Goal: Task Accomplishment & Management: Use online tool/utility

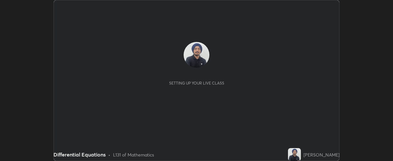
scroll to position [161, 392]
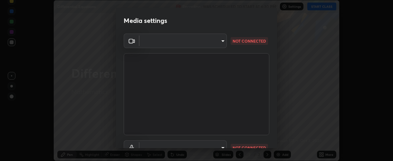
type input "37ff3dccddb3ae812b87417f3f546ef35516c4b54d471f30ebd420330c5d8ca5"
type input "communications"
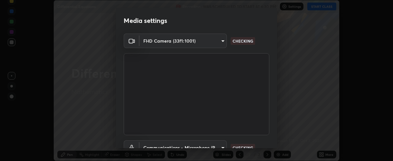
click at [168, 141] on body "Erase all Differential Equations Recording WAS SCHEDULED TO START AT 6:30 PM Se…" at bounding box center [196, 80] width 393 height 161
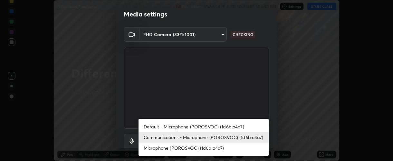
click at [118, 126] on div at bounding box center [196, 80] width 393 height 161
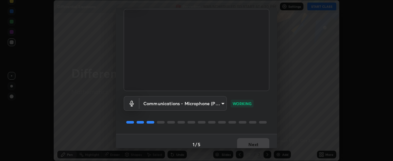
scroll to position [50, 0]
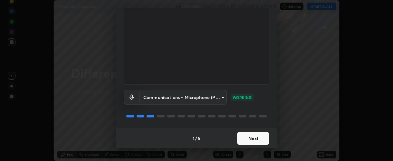
click at [242, 136] on button "Next" at bounding box center [253, 138] width 32 height 13
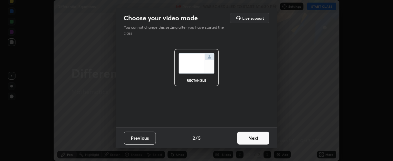
scroll to position [0, 0]
click at [246, 136] on button "Next" at bounding box center [253, 137] width 32 height 13
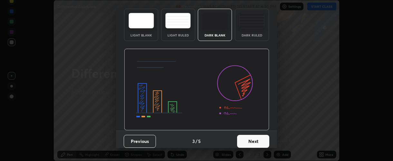
scroll to position [32, 0]
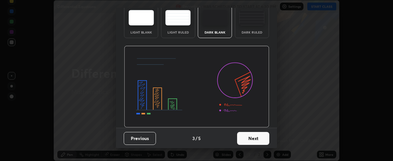
click at [244, 139] on button "Next" at bounding box center [253, 138] width 32 height 13
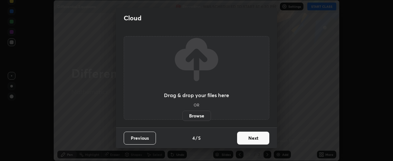
scroll to position [0, 0]
click at [243, 139] on button "Next" at bounding box center [253, 137] width 32 height 13
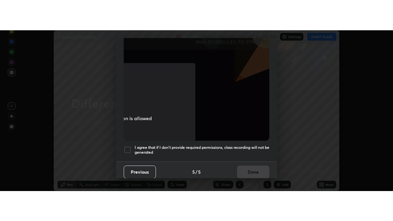
scroll to position [182, 0]
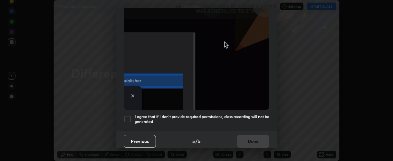
click at [129, 117] on div at bounding box center [128, 119] width 8 height 8
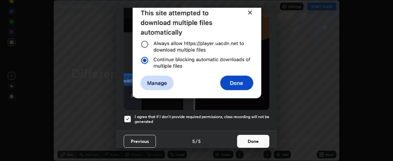
click at [244, 137] on button "Done" at bounding box center [253, 141] width 32 height 13
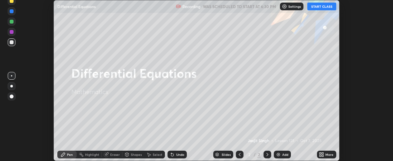
click at [312, 9] on button "START CLASS" at bounding box center [321, 7] width 29 height 8
click at [323, 153] on icon at bounding box center [323, 153] width 2 height 2
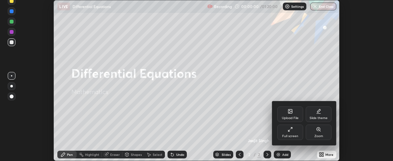
click at [288, 132] on div "Full screen" at bounding box center [290, 131] width 26 height 15
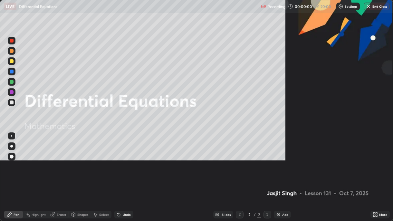
scroll to position [221, 393]
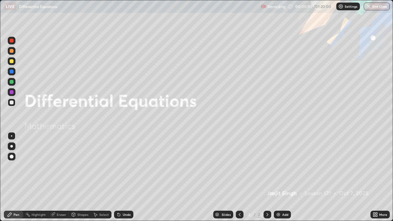
click at [281, 160] on div "Add" at bounding box center [282, 215] width 17 height 8
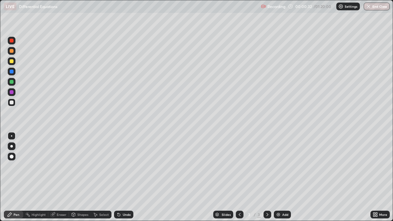
click at [11, 146] on div at bounding box center [11, 146] width 3 height 3
click at [12, 71] on div at bounding box center [12, 72] width 4 height 4
click at [128, 160] on div "Undo" at bounding box center [122, 214] width 22 height 13
click at [123, 160] on div "Undo" at bounding box center [127, 214] width 8 height 3
click at [123, 160] on div "Undo" at bounding box center [123, 215] width 19 height 8
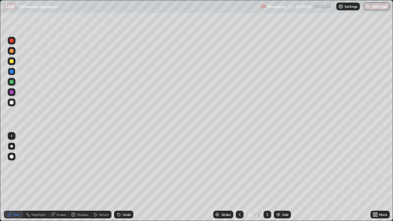
click at [123, 160] on div "Undo" at bounding box center [123, 215] width 19 height 8
click at [12, 103] on div at bounding box center [12, 102] width 4 height 4
click at [12, 92] on div at bounding box center [12, 92] width 4 height 4
click at [128, 160] on div "Undo" at bounding box center [127, 214] width 8 height 3
click at [129, 160] on div "Undo" at bounding box center [123, 215] width 19 height 8
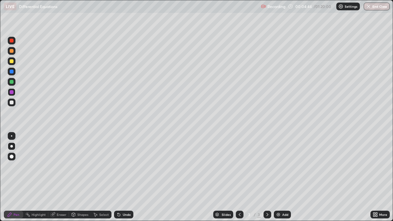
click at [15, 73] on div at bounding box center [12, 72] width 8 height 8
click at [13, 102] on div at bounding box center [12, 102] width 4 height 4
click at [280, 160] on div "Add" at bounding box center [282, 215] width 17 height 8
click at [12, 52] on div at bounding box center [12, 51] width 4 height 4
click at [12, 72] on div at bounding box center [12, 72] width 4 height 4
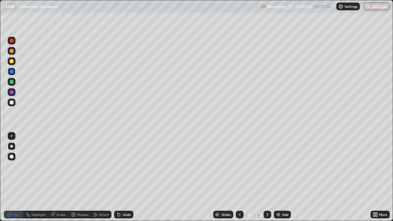
click at [118, 160] on icon at bounding box center [118, 213] width 1 height 1
click at [118, 160] on icon at bounding box center [119, 214] width 3 height 3
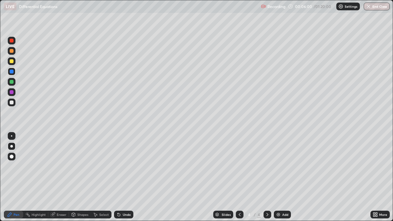
click at [118, 160] on icon at bounding box center [119, 214] width 3 height 3
click at [116, 160] on icon at bounding box center [118, 214] width 5 height 5
click at [118, 160] on icon at bounding box center [119, 214] width 3 height 3
click at [116, 160] on div "Undo" at bounding box center [123, 215] width 19 height 8
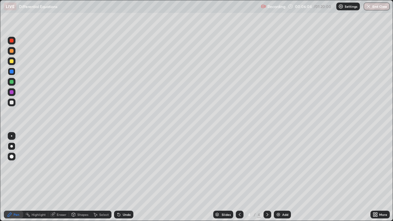
click at [122, 160] on div "Undo" at bounding box center [123, 215] width 19 height 8
click at [12, 54] on div at bounding box center [12, 51] width 8 height 8
click at [120, 160] on div "Undo" at bounding box center [123, 215] width 19 height 8
click at [122, 160] on div "Undo" at bounding box center [122, 214] width 22 height 13
click at [11, 72] on div at bounding box center [12, 72] width 4 height 4
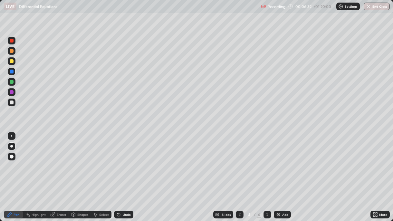
click at [13, 83] on div at bounding box center [12, 82] width 4 height 4
click at [12, 73] on div at bounding box center [12, 72] width 4 height 4
click at [12, 82] on div at bounding box center [12, 82] width 4 height 4
click at [12, 71] on div at bounding box center [12, 72] width 4 height 4
click at [127, 160] on div "Undo" at bounding box center [122, 214] width 22 height 13
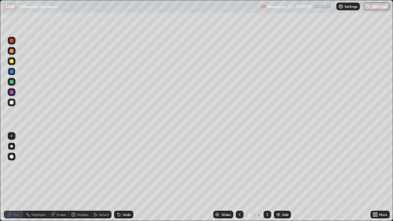
click at [122, 160] on div "Undo" at bounding box center [123, 215] width 19 height 8
click at [11, 92] on div at bounding box center [12, 92] width 4 height 4
click at [130, 160] on div "Undo" at bounding box center [123, 215] width 19 height 8
click at [11, 103] on div at bounding box center [12, 102] width 4 height 4
click at [128, 160] on div "Undo" at bounding box center [127, 214] width 8 height 3
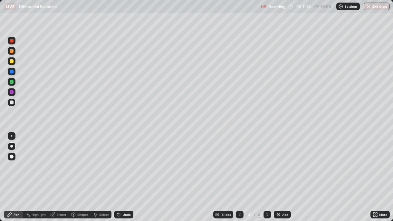
click at [131, 160] on div "Undo" at bounding box center [123, 215] width 19 height 8
click at [280, 160] on div "Add" at bounding box center [282, 215] width 17 height 8
click at [123, 160] on div "Undo" at bounding box center [127, 214] width 8 height 3
click at [122, 160] on div "Undo" at bounding box center [123, 215] width 19 height 8
click at [120, 160] on div "Undo" at bounding box center [123, 215] width 19 height 8
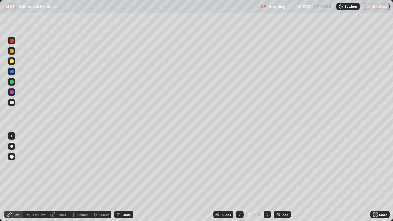
click at [122, 160] on div "Undo" at bounding box center [123, 215] width 19 height 8
click at [13, 82] on div at bounding box center [12, 82] width 4 height 4
click at [121, 160] on div "Undo" at bounding box center [123, 215] width 19 height 8
click at [122, 160] on div "Undo" at bounding box center [123, 215] width 19 height 8
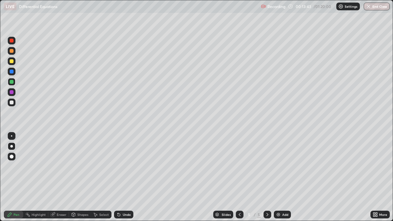
click at [13, 93] on div at bounding box center [12, 92] width 4 height 4
click at [11, 72] on div at bounding box center [12, 72] width 4 height 4
click at [121, 160] on div "Undo" at bounding box center [123, 215] width 19 height 8
click at [127, 160] on div "Undo" at bounding box center [123, 215] width 19 height 8
click at [128, 160] on div "Undo" at bounding box center [123, 215] width 19 height 8
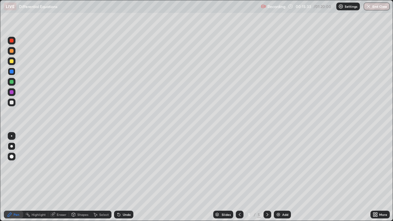
click at [58, 160] on div "Eraser" at bounding box center [62, 214] width 10 height 3
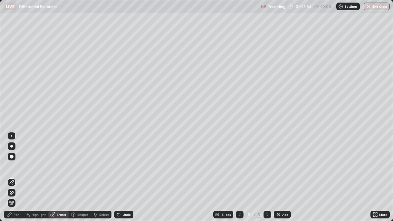
click at [78, 160] on div "Shapes" at bounding box center [82, 214] width 11 height 3
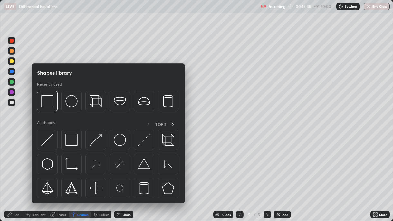
click at [18, 160] on div "Pen" at bounding box center [17, 214] width 6 height 3
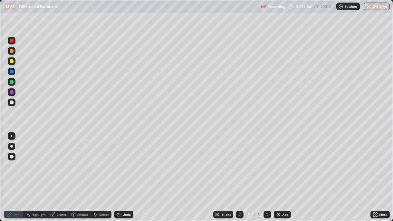
click at [13, 94] on div at bounding box center [12, 92] width 8 height 8
click at [127, 160] on div "Undo" at bounding box center [127, 214] width 8 height 3
click at [129, 160] on div "Undo" at bounding box center [127, 214] width 8 height 3
click at [131, 160] on div "Undo" at bounding box center [123, 215] width 19 height 8
click at [278, 160] on img at bounding box center [278, 214] width 5 height 5
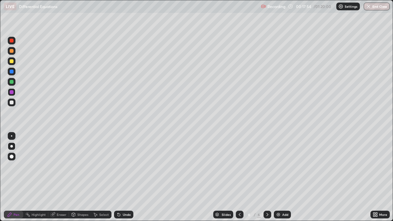
click at [12, 52] on div at bounding box center [12, 51] width 4 height 4
click at [12, 83] on div at bounding box center [12, 82] width 4 height 4
click at [122, 160] on div "Undo" at bounding box center [123, 215] width 19 height 8
click at [13, 63] on div at bounding box center [12, 61] width 8 height 8
click at [11, 103] on div at bounding box center [12, 102] width 4 height 4
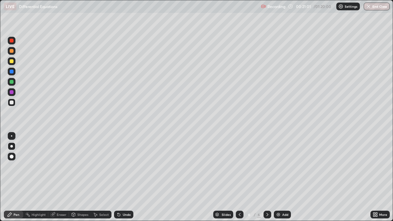
click at [130, 160] on div "Undo" at bounding box center [123, 215] width 19 height 8
click at [12, 92] on div at bounding box center [12, 92] width 4 height 4
click at [128, 160] on div "Undo" at bounding box center [127, 214] width 8 height 3
click at [130, 160] on div "Undo" at bounding box center [123, 215] width 19 height 8
click at [131, 160] on div "Undo" at bounding box center [123, 215] width 19 height 8
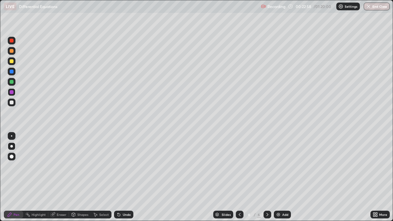
click at [12, 73] on div at bounding box center [12, 72] width 4 height 4
click at [129, 160] on div "Undo" at bounding box center [127, 214] width 8 height 3
click at [131, 160] on div "Undo" at bounding box center [123, 215] width 19 height 8
click at [118, 160] on icon at bounding box center [118, 213] width 1 height 1
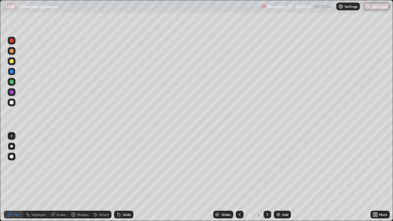
click at [120, 160] on div "Undo" at bounding box center [123, 215] width 19 height 8
click at [123, 160] on div "Undo" at bounding box center [123, 215] width 19 height 8
click at [121, 160] on div "Undo" at bounding box center [123, 215] width 19 height 8
click at [238, 160] on icon at bounding box center [239, 214] width 5 height 5
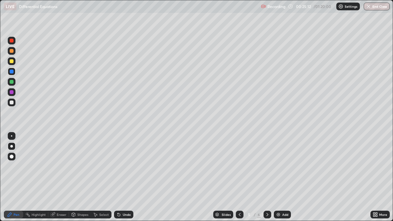
click at [266, 160] on icon at bounding box center [267, 214] width 5 height 5
click at [283, 160] on div "Add" at bounding box center [285, 214] width 6 height 3
click at [239, 160] on icon at bounding box center [239, 214] width 5 height 5
click at [267, 160] on icon at bounding box center [267, 214] width 5 height 5
click at [238, 160] on icon at bounding box center [239, 214] width 5 height 5
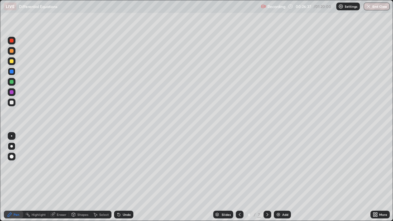
click at [266, 160] on icon at bounding box center [267, 214] width 5 height 5
click at [239, 160] on icon at bounding box center [239, 214] width 5 height 5
click at [263, 160] on div at bounding box center [267, 215] width 8 height 8
click at [123, 160] on div "Undo" at bounding box center [123, 215] width 19 height 8
click at [123, 160] on div "Undo" at bounding box center [127, 214] width 8 height 3
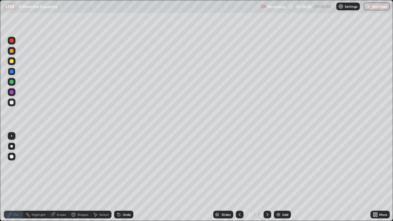
click at [123, 160] on div "Undo" at bounding box center [127, 214] width 8 height 3
click at [125, 160] on div "Undo" at bounding box center [127, 214] width 8 height 3
click at [124, 160] on div "Undo" at bounding box center [127, 214] width 8 height 3
click at [125, 160] on div "Undo" at bounding box center [127, 214] width 8 height 3
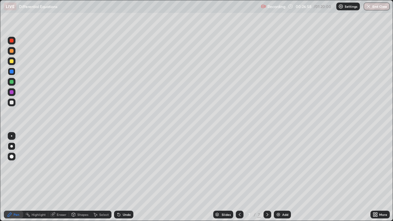
click at [13, 92] on div at bounding box center [12, 92] width 4 height 4
click at [122, 160] on div "Undo" at bounding box center [123, 215] width 19 height 8
click at [125, 160] on div "Undo" at bounding box center [127, 214] width 8 height 3
click at [127, 160] on div "Undo" at bounding box center [127, 214] width 8 height 3
click at [126, 160] on div "Undo" at bounding box center [127, 214] width 8 height 3
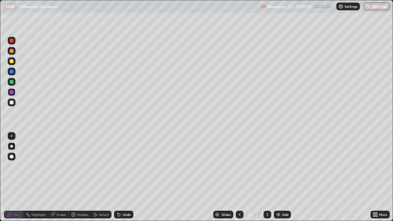
click at [126, 160] on div "Undo" at bounding box center [127, 214] width 8 height 3
click at [125, 160] on div "Undo" at bounding box center [127, 214] width 8 height 3
click at [10, 103] on div at bounding box center [12, 102] width 4 height 4
click at [128, 160] on div "Undo" at bounding box center [127, 214] width 8 height 3
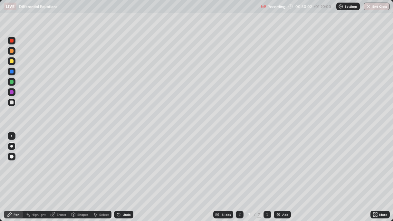
click at [126, 160] on div "Undo" at bounding box center [127, 214] width 8 height 3
click at [127, 160] on div "Undo" at bounding box center [127, 214] width 8 height 3
click at [129, 160] on div "Undo" at bounding box center [127, 214] width 8 height 3
click at [127, 160] on div "Undo" at bounding box center [127, 214] width 8 height 3
click at [129, 160] on div "Undo" at bounding box center [127, 214] width 8 height 3
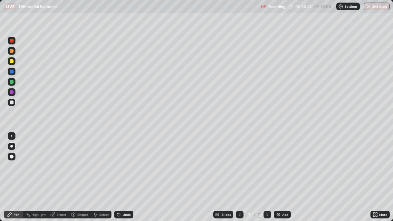
click at [124, 160] on div "Undo" at bounding box center [127, 214] width 8 height 3
click at [127, 160] on div "Undo" at bounding box center [127, 214] width 8 height 3
click at [129, 160] on div "Undo" at bounding box center [127, 214] width 8 height 3
click at [127, 160] on div "Undo" at bounding box center [127, 214] width 8 height 3
click at [283, 160] on div "Add" at bounding box center [282, 215] width 17 height 8
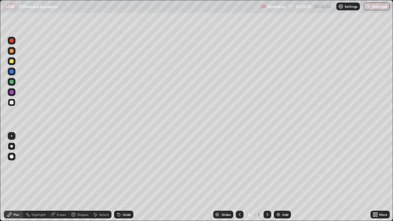
click at [123, 160] on div "Undo" at bounding box center [123, 215] width 19 height 8
click at [124, 160] on div "Undo" at bounding box center [123, 215] width 19 height 8
click at [123, 160] on div "Undo" at bounding box center [123, 215] width 19 height 8
click at [121, 160] on div "Undo" at bounding box center [123, 215] width 19 height 8
click at [13, 72] on div at bounding box center [12, 72] width 4 height 4
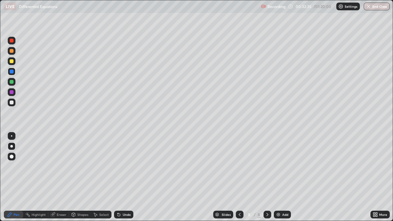
click at [239, 160] on icon at bounding box center [239, 214] width 5 height 5
click at [266, 160] on icon at bounding box center [267, 214] width 5 height 5
click at [238, 160] on icon at bounding box center [239, 214] width 5 height 5
click at [241, 160] on div at bounding box center [240, 214] width 8 height 13
click at [267, 160] on icon at bounding box center [267, 214] width 5 height 5
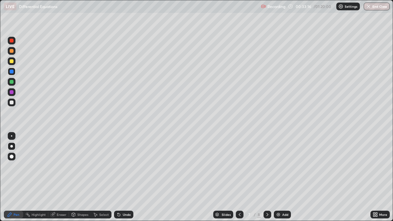
click at [267, 160] on icon at bounding box center [267, 214] width 5 height 5
click at [124, 160] on div "Undo" at bounding box center [123, 215] width 19 height 8
click at [11, 92] on div at bounding box center [12, 92] width 4 height 4
click at [125, 160] on div "Undo" at bounding box center [123, 215] width 19 height 8
click at [128, 160] on div "Undo" at bounding box center [123, 215] width 19 height 8
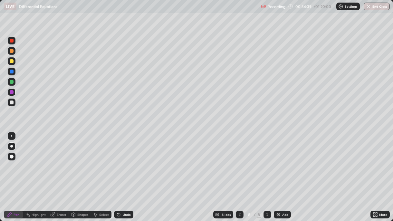
click at [12, 101] on div at bounding box center [12, 102] width 4 height 4
click at [126, 160] on div "Undo" at bounding box center [127, 214] width 8 height 3
click at [130, 160] on div "Undo" at bounding box center [123, 215] width 19 height 8
click at [129, 160] on div "Undo" at bounding box center [127, 214] width 8 height 3
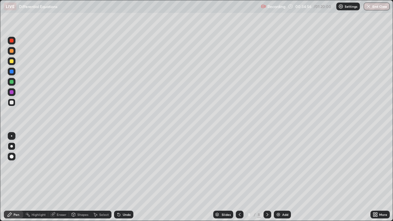
click at [130, 160] on div "Undo" at bounding box center [123, 215] width 19 height 8
click at [129, 160] on div "Undo" at bounding box center [123, 215] width 19 height 8
click at [130, 160] on div "Undo" at bounding box center [123, 215] width 19 height 8
click at [131, 160] on div "Undo" at bounding box center [123, 215] width 19 height 8
click at [130, 160] on div "Undo" at bounding box center [123, 215] width 19 height 8
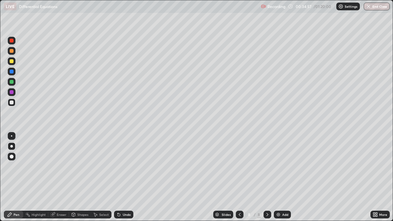
click at [132, 160] on div "Undo" at bounding box center [123, 215] width 19 height 8
click at [127, 160] on div "Undo" at bounding box center [123, 215] width 19 height 8
click at [129, 160] on div "Undo" at bounding box center [123, 215] width 19 height 8
click at [128, 160] on div "Undo" at bounding box center [127, 214] width 8 height 3
click at [280, 160] on div "Add" at bounding box center [282, 215] width 17 height 8
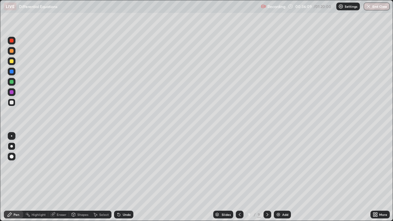
click at [13, 52] on div at bounding box center [12, 51] width 4 height 4
click at [13, 82] on div at bounding box center [12, 82] width 4 height 4
click at [124, 160] on div "Undo" at bounding box center [123, 215] width 19 height 8
click at [11, 61] on div at bounding box center [12, 61] width 4 height 4
click at [11, 103] on div at bounding box center [12, 102] width 4 height 4
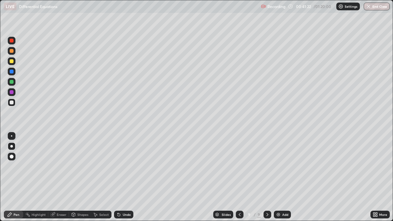
click at [13, 93] on div at bounding box center [12, 92] width 4 height 4
click at [125, 160] on div "Undo" at bounding box center [127, 214] width 8 height 3
click at [126, 160] on div "Undo" at bounding box center [123, 215] width 19 height 8
click at [128, 160] on div "Undo" at bounding box center [123, 215] width 19 height 8
click at [129, 160] on div "Undo" at bounding box center [123, 215] width 19 height 8
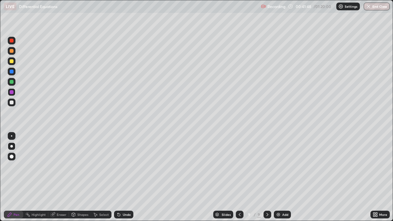
click at [130, 160] on div "Undo" at bounding box center [122, 214] width 22 height 13
click at [11, 103] on div at bounding box center [12, 102] width 4 height 4
click at [127, 160] on div "Undo" at bounding box center [127, 214] width 8 height 3
click at [124, 160] on div "Undo" at bounding box center [123, 215] width 19 height 8
click at [282, 160] on div "Add" at bounding box center [285, 214] width 6 height 3
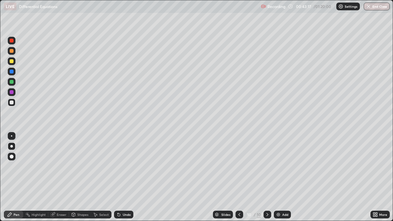
click at [124, 160] on div "Undo" at bounding box center [123, 215] width 19 height 8
click at [126, 160] on div "Undo" at bounding box center [127, 214] width 8 height 3
click at [239, 160] on icon at bounding box center [239, 214] width 5 height 5
click at [267, 160] on icon at bounding box center [267, 214] width 5 height 5
click at [13, 92] on div at bounding box center [12, 92] width 4 height 4
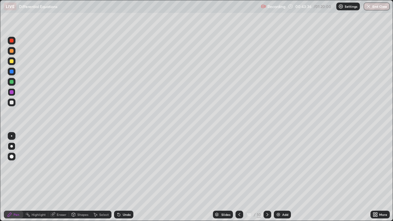
click at [123, 160] on div "Undo" at bounding box center [123, 215] width 19 height 8
click at [122, 160] on div "Undo" at bounding box center [123, 215] width 19 height 8
click at [123, 160] on div "Undo" at bounding box center [127, 214] width 8 height 3
click at [126, 160] on div "Undo" at bounding box center [123, 215] width 19 height 8
click at [126, 160] on div "Undo" at bounding box center [127, 214] width 8 height 3
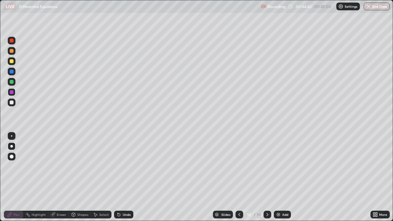
click at [125, 160] on div "Undo" at bounding box center [123, 215] width 19 height 8
click at [129, 160] on div "Undo" at bounding box center [127, 214] width 8 height 3
click at [128, 160] on div "Undo" at bounding box center [127, 214] width 8 height 3
click at [14, 102] on div at bounding box center [12, 103] width 8 height 8
click at [126, 160] on div "Undo" at bounding box center [127, 214] width 8 height 3
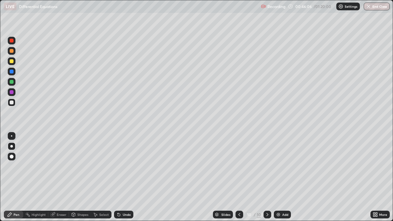
click at [129, 160] on div "Undo" at bounding box center [123, 215] width 19 height 8
click at [12, 72] on div at bounding box center [12, 72] width 4 height 4
click at [129, 160] on div "Undo" at bounding box center [127, 214] width 8 height 3
click at [127, 160] on div "Undo" at bounding box center [127, 214] width 8 height 3
click at [129, 160] on div "Undo" at bounding box center [127, 214] width 8 height 3
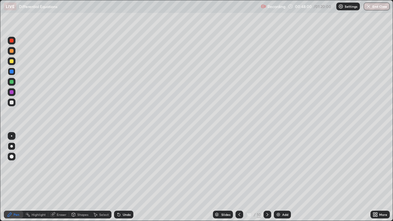
click at [279, 160] on img at bounding box center [278, 214] width 5 height 5
click at [12, 52] on div at bounding box center [12, 51] width 4 height 4
click at [12, 81] on div at bounding box center [12, 82] width 4 height 4
click at [125, 160] on div "Undo" at bounding box center [127, 214] width 8 height 3
click at [126, 160] on div "Undo" at bounding box center [123, 215] width 19 height 8
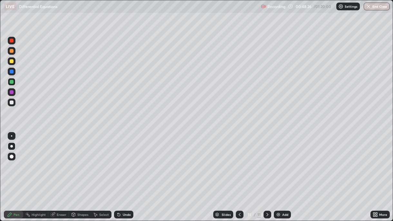
click at [126, 160] on div "Undo" at bounding box center [123, 215] width 19 height 8
click at [128, 160] on div "Undo" at bounding box center [127, 214] width 8 height 3
click at [11, 61] on div at bounding box center [12, 61] width 4 height 4
click at [127, 160] on div "Undo" at bounding box center [123, 215] width 19 height 8
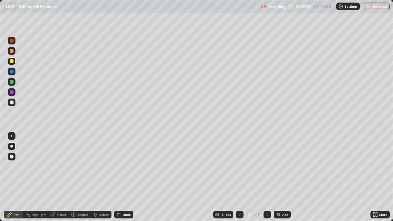
click at [13, 104] on div at bounding box center [12, 103] width 8 height 8
click at [131, 160] on div "Undo" at bounding box center [123, 215] width 19 height 8
click at [125, 160] on div "Undo" at bounding box center [127, 214] width 8 height 3
click at [127, 160] on div "Undo" at bounding box center [127, 214] width 8 height 3
click at [127, 160] on div "Undo" at bounding box center [123, 215] width 19 height 8
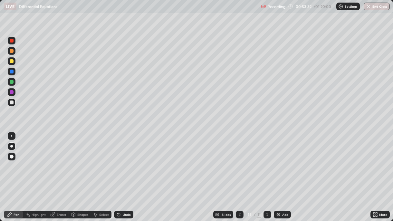
click at [130, 160] on div "Undo" at bounding box center [123, 215] width 19 height 8
click at [129, 160] on div "Undo" at bounding box center [123, 215] width 19 height 8
click at [130, 160] on div "Undo" at bounding box center [123, 215] width 19 height 8
click at [129, 160] on div "Undo" at bounding box center [127, 214] width 8 height 3
click at [131, 160] on div "Undo" at bounding box center [123, 215] width 19 height 8
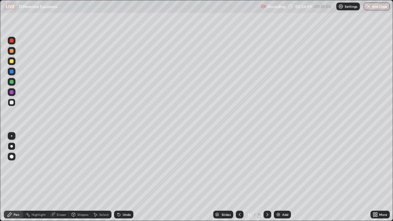
click at [129, 160] on div "Undo" at bounding box center [127, 214] width 8 height 3
click at [124, 160] on div "Undo" at bounding box center [127, 214] width 8 height 3
click at [126, 160] on div "Undo" at bounding box center [127, 214] width 8 height 3
click at [127, 160] on div "Undo" at bounding box center [127, 214] width 8 height 3
click at [280, 160] on div "Add" at bounding box center [282, 215] width 17 height 8
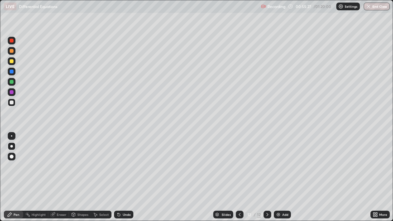
click at [125, 160] on div "Undo" at bounding box center [127, 214] width 8 height 3
click at [126, 160] on div "Undo" at bounding box center [127, 214] width 8 height 3
click at [238, 160] on icon at bounding box center [239, 214] width 5 height 5
click at [266, 160] on icon at bounding box center [267, 214] width 5 height 5
click at [127, 160] on div "Undo" at bounding box center [123, 215] width 19 height 8
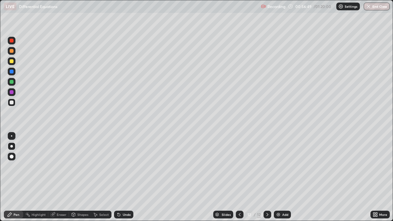
click at [12, 82] on div at bounding box center [12, 82] width 4 height 4
click at [12, 73] on div at bounding box center [12, 72] width 4 height 4
click at [125, 160] on div "Undo" at bounding box center [127, 214] width 8 height 3
click at [239, 160] on icon at bounding box center [239, 214] width 5 height 5
click at [373, 8] on button "End Class" at bounding box center [377, 7] width 26 height 8
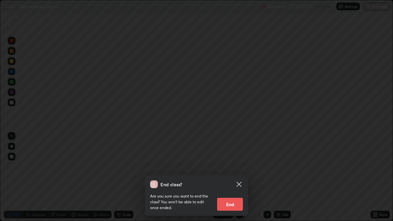
click at [236, 160] on button "End" at bounding box center [230, 204] width 26 height 13
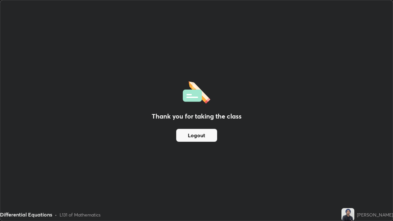
click at [186, 137] on button "Logout" at bounding box center [196, 135] width 41 height 13
